Goal: Check status

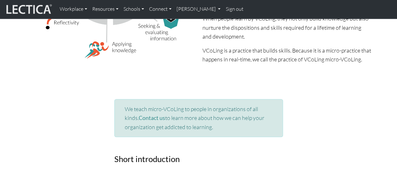
scroll to position [228, 0]
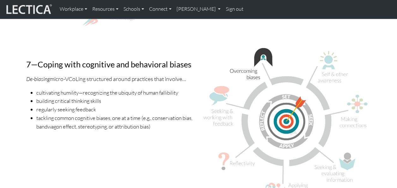
scroll to position [1711, 0]
click at [311, 71] on img at bounding box center [286, 123] width 169 height 153
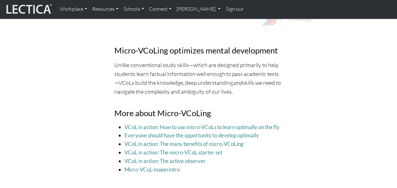
scroll to position [1884, 0]
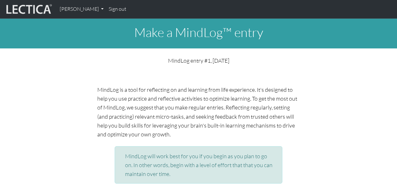
scroll to position [624, 0]
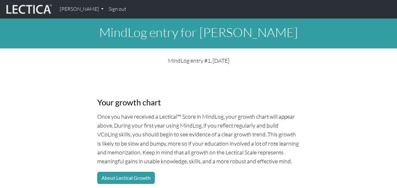
scroll to position [28, 0]
